Goal: Task Accomplishment & Management: Use online tool/utility

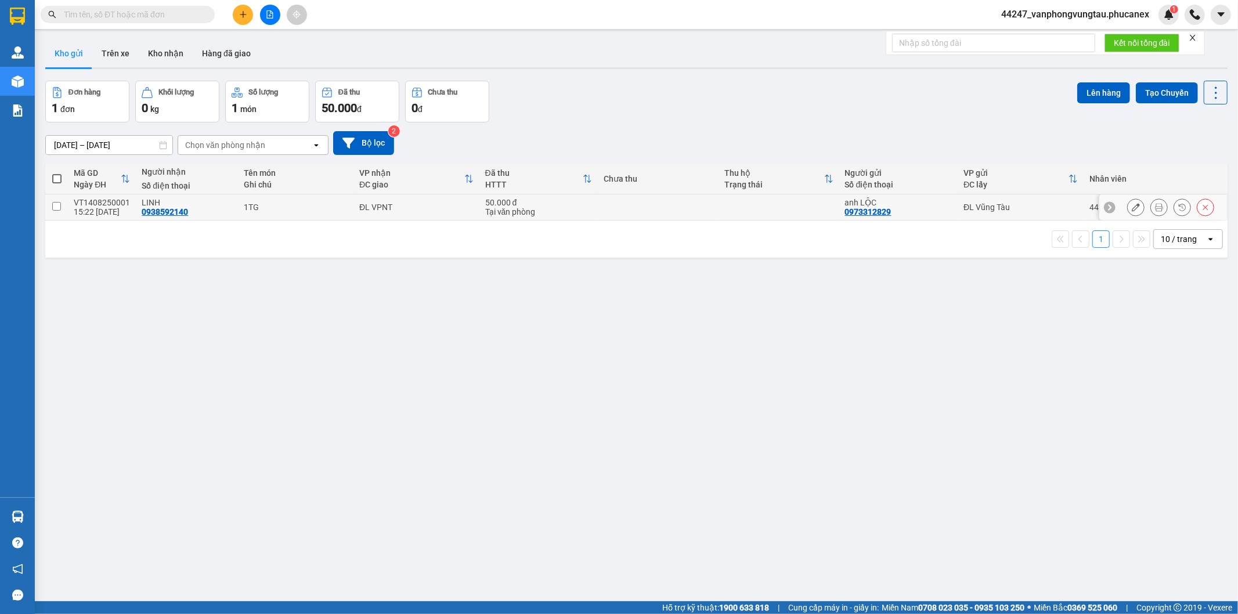
click at [59, 205] on input "checkbox" at bounding box center [56, 206] width 9 height 9
checkbox input "true"
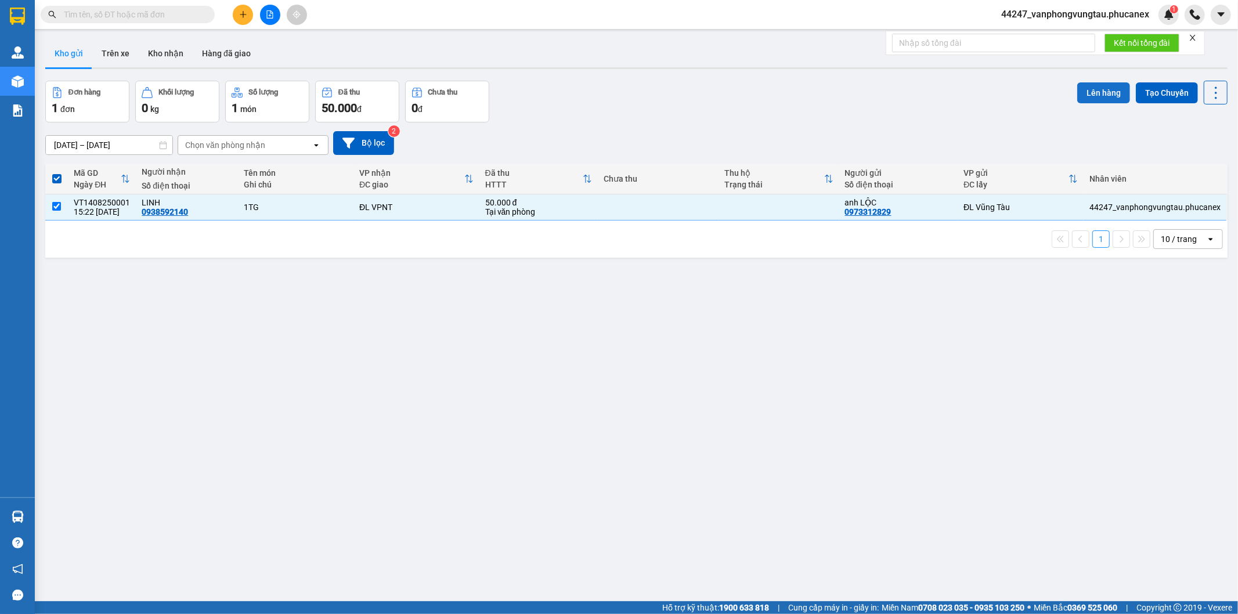
click at [1084, 89] on button "Lên hàng" at bounding box center [1103, 92] width 53 height 21
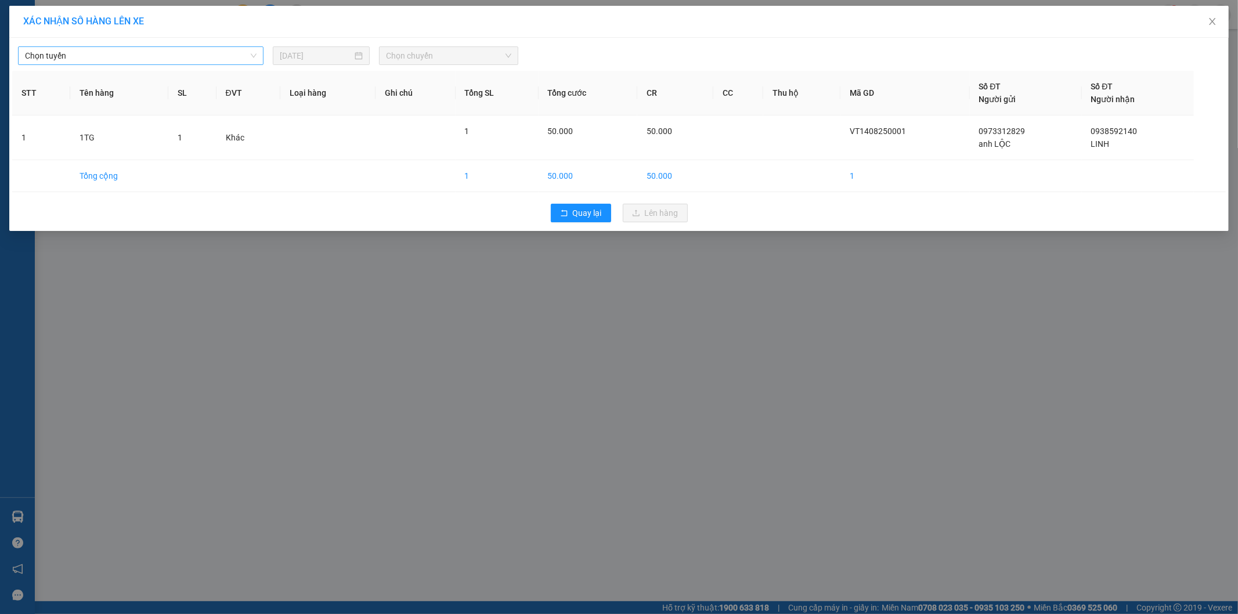
click at [171, 54] on span "Chọn tuyến" at bounding box center [141, 55] width 232 height 17
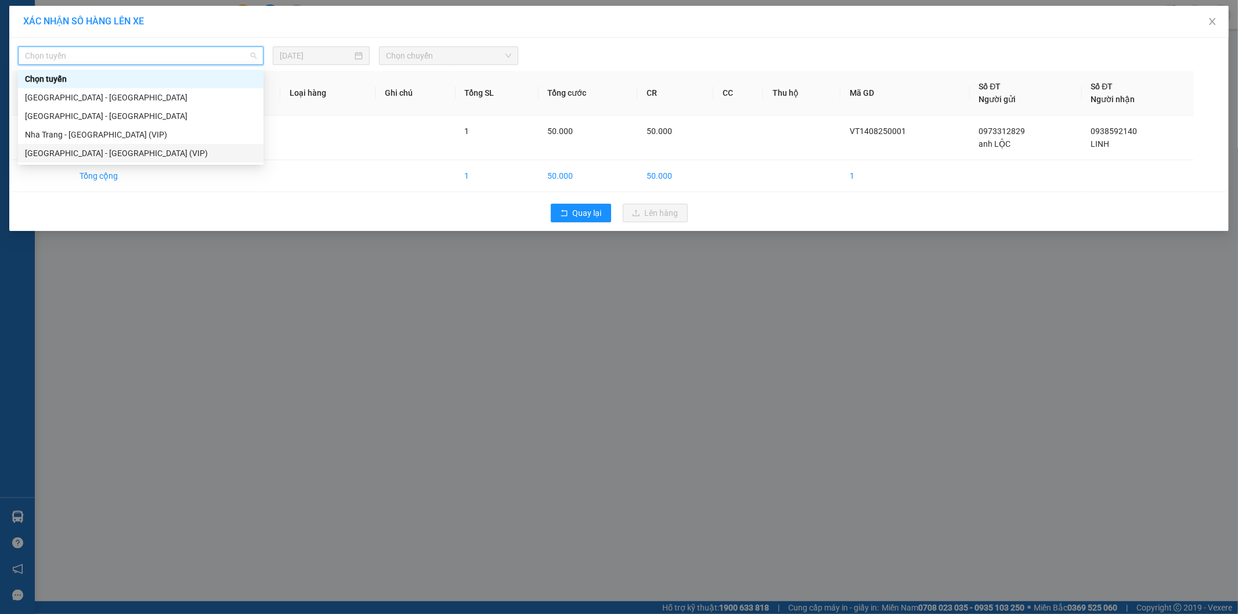
click at [117, 150] on div "Sài Gòn - Nha Trang (VIP)" at bounding box center [141, 153] width 232 height 13
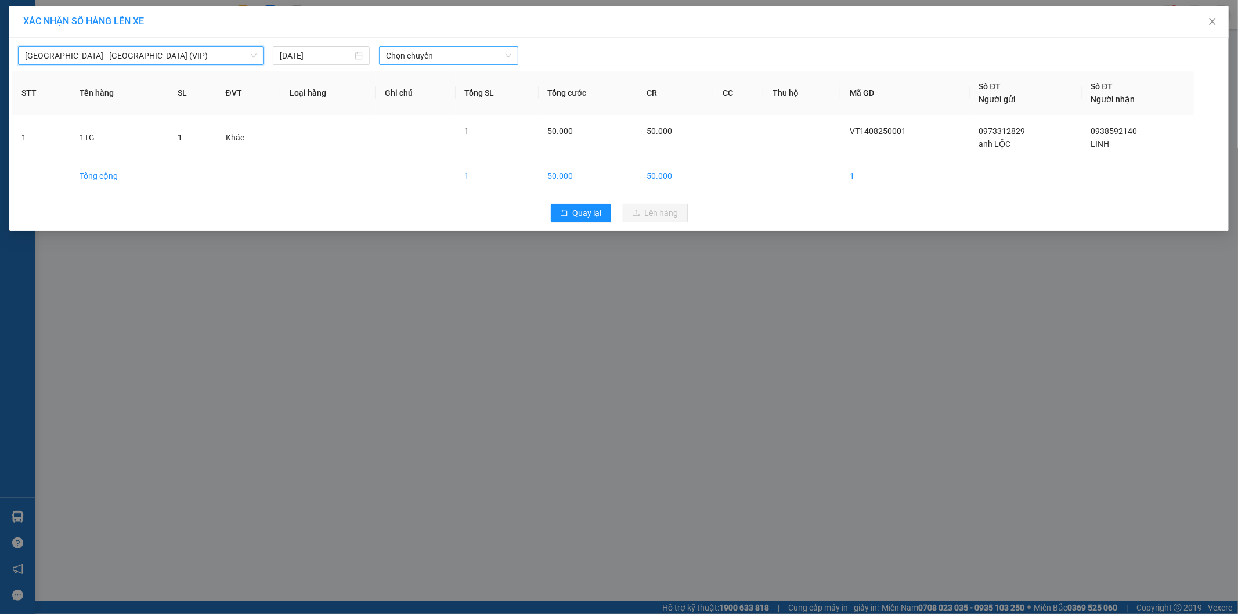
click at [450, 58] on span "Chọn chuyến" at bounding box center [448, 55] width 125 height 17
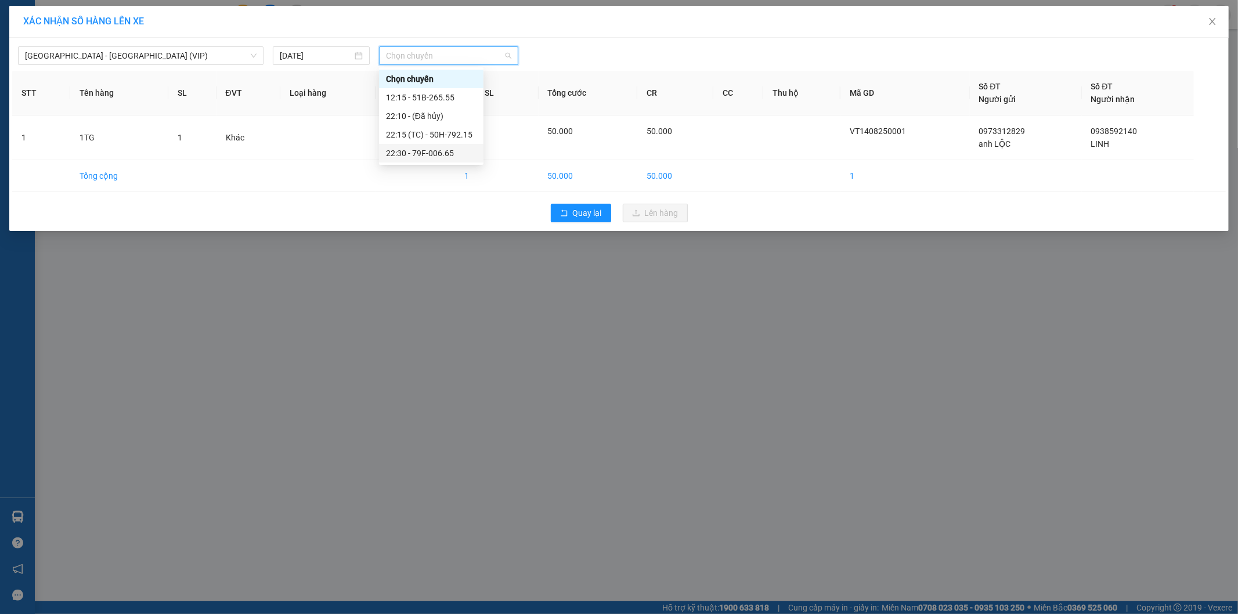
click at [414, 150] on div "22:30 - 79F-006.65" at bounding box center [431, 153] width 91 height 13
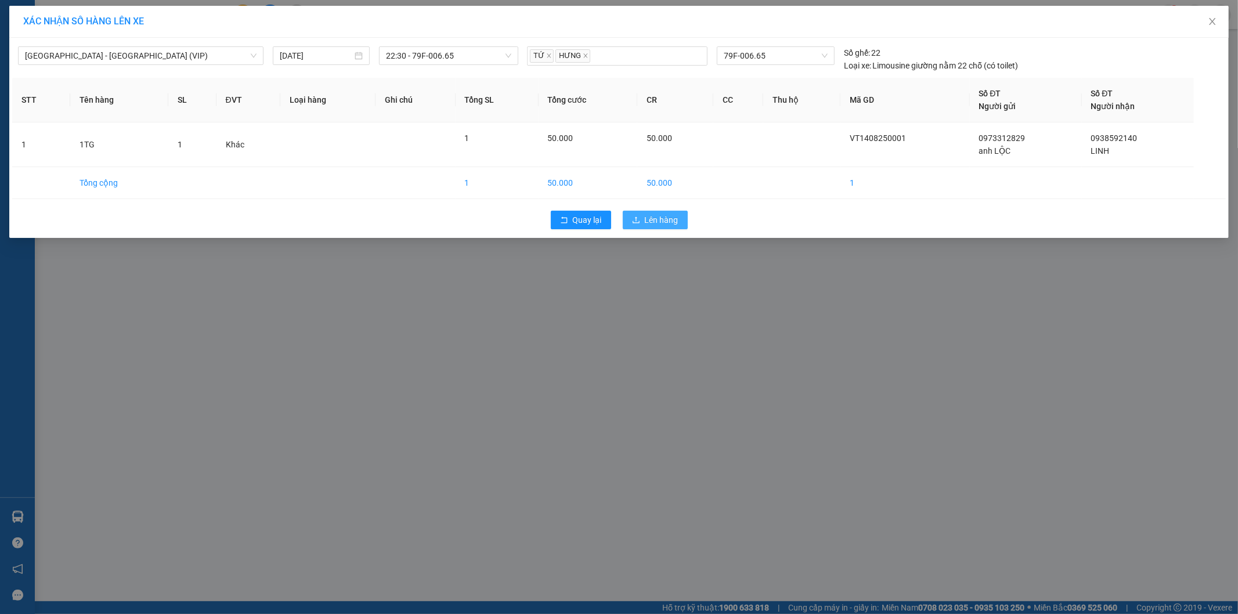
click at [657, 216] on span "Lên hàng" at bounding box center [662, 220] width 34 height 13
